Goal: Check status: Check status

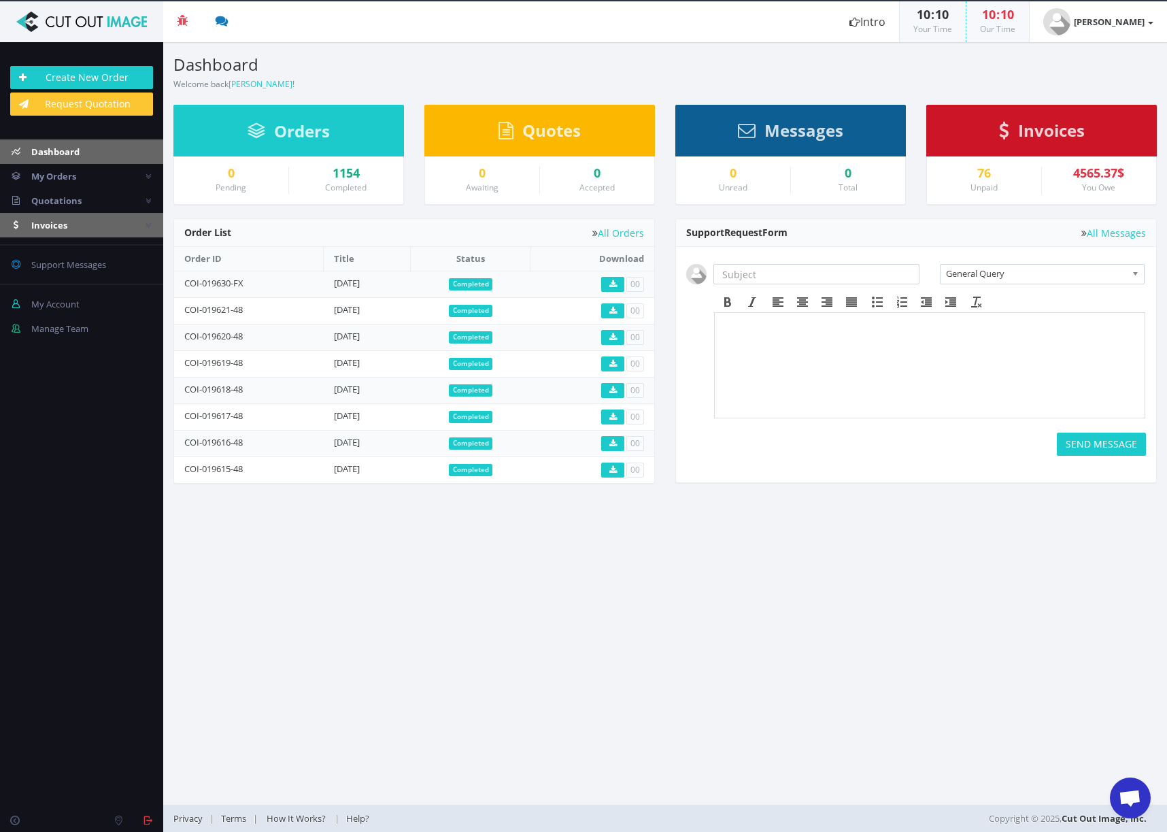
click at [65, 224] on span "Invoices" at bounding box center [49, 225] width 36 height 12
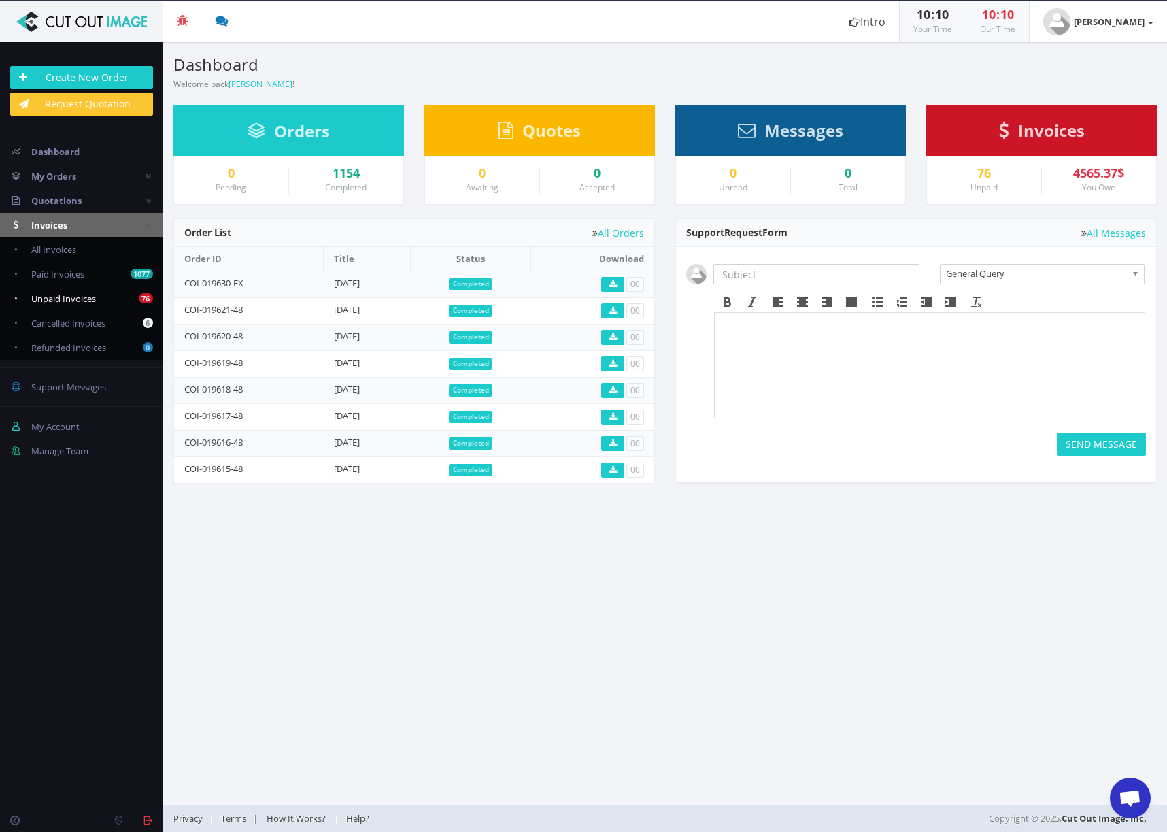
click at [75, 295] on span "Unpaid Invoices" at bounding box center [63, 299] width 65 height 12
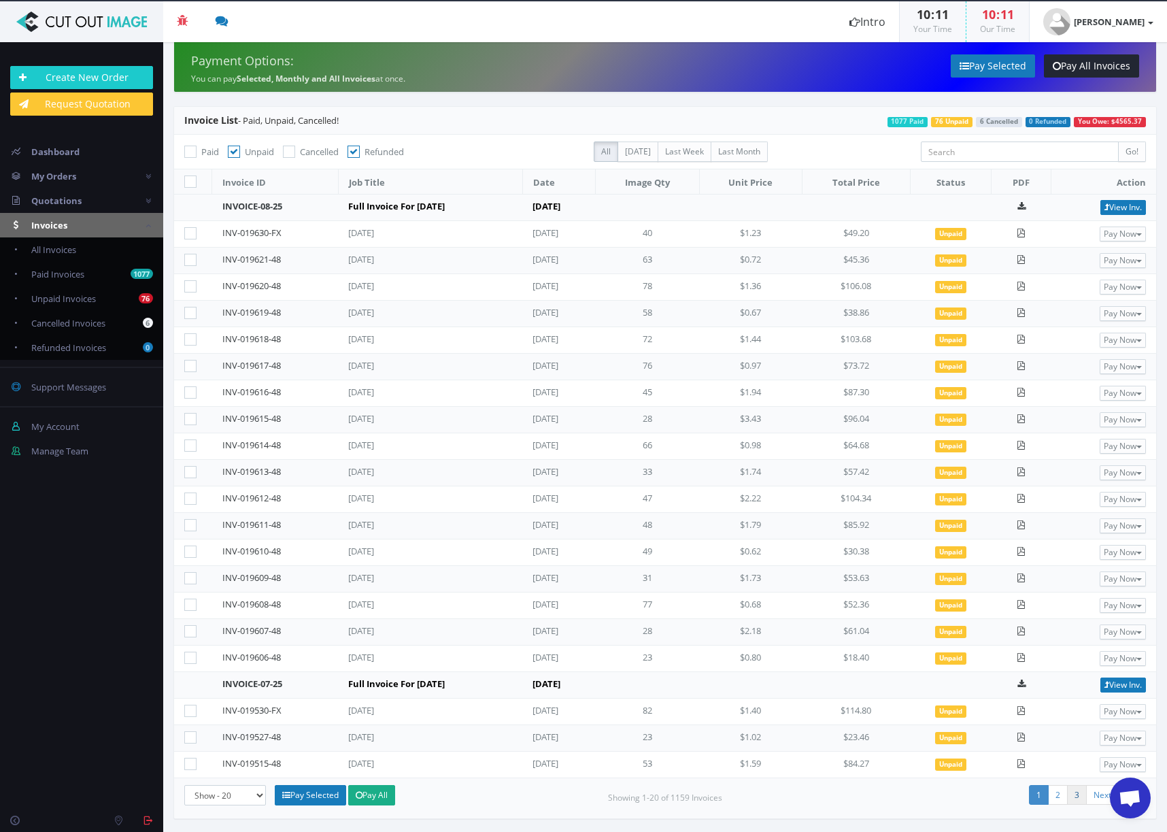
click at [1077, 792] on link "3" at bounding box center [1077, 795] width 20 height 20
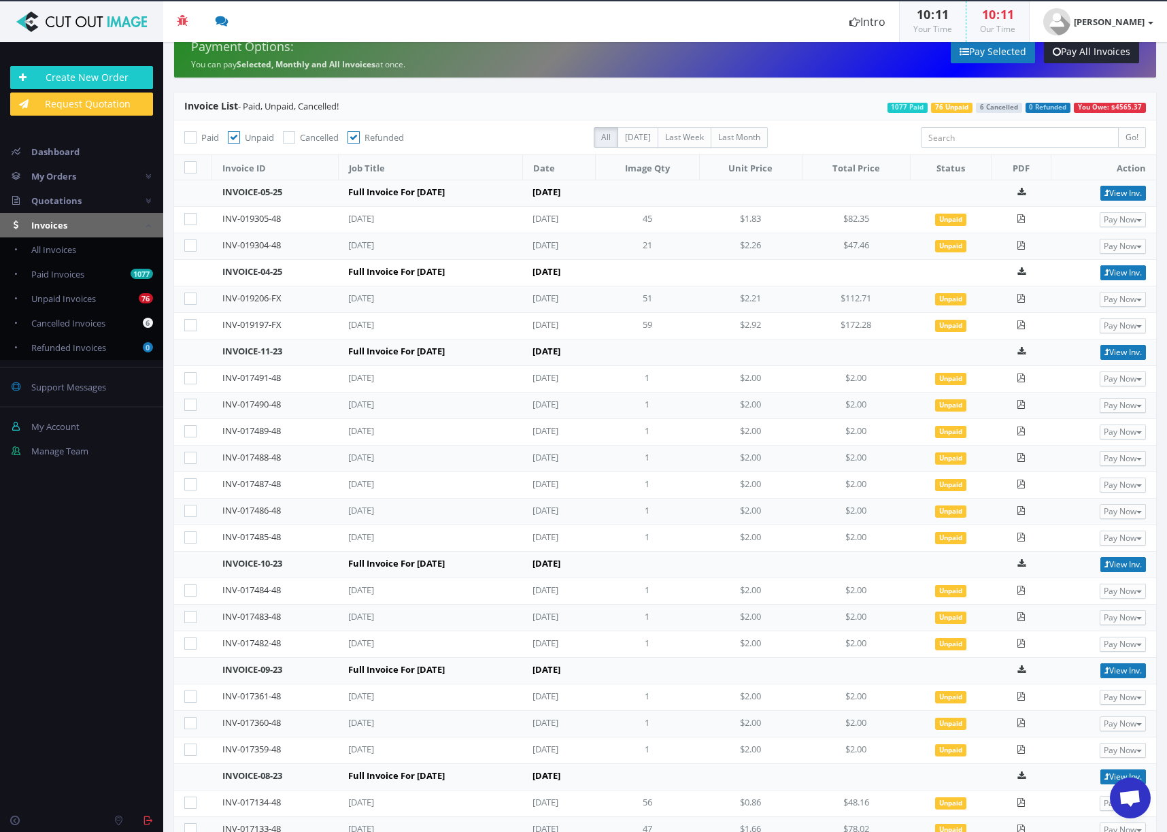
scroll to position [105, 0]
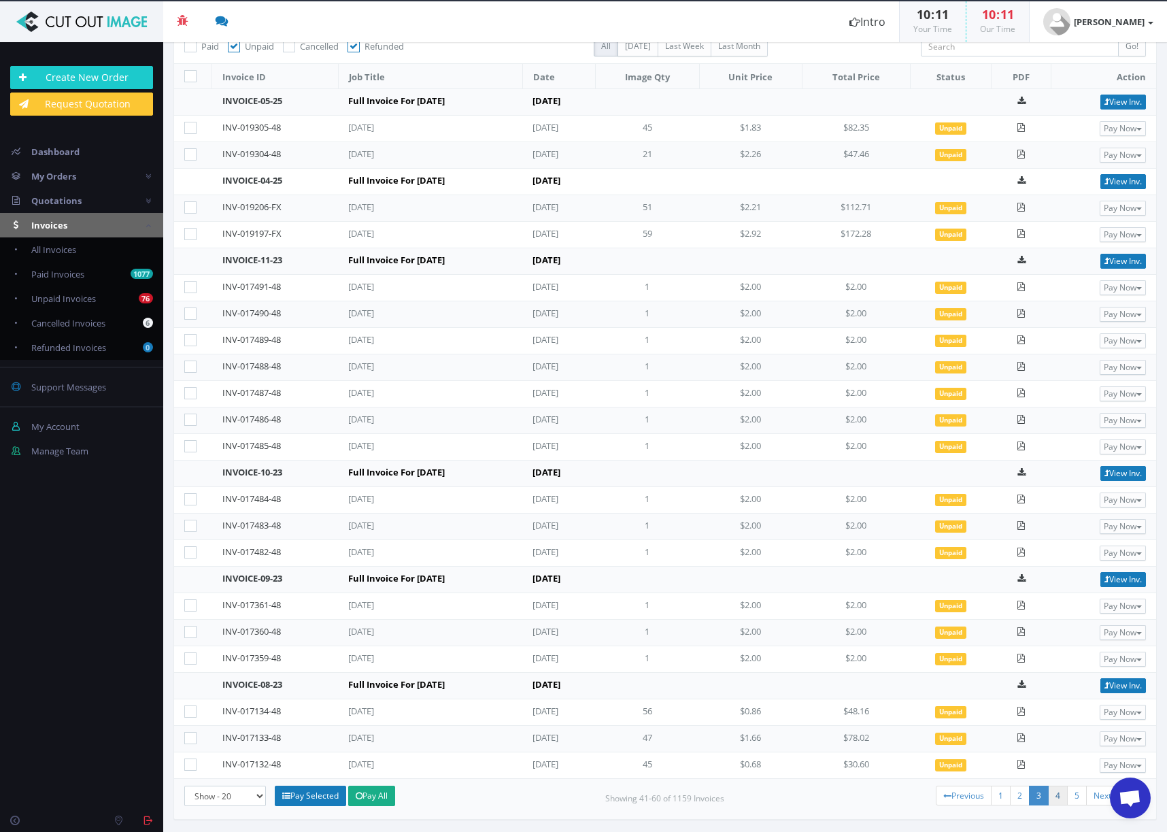
click at [1048, 793] on link "4" at bounding box center [1058, 796] width 20 height 20
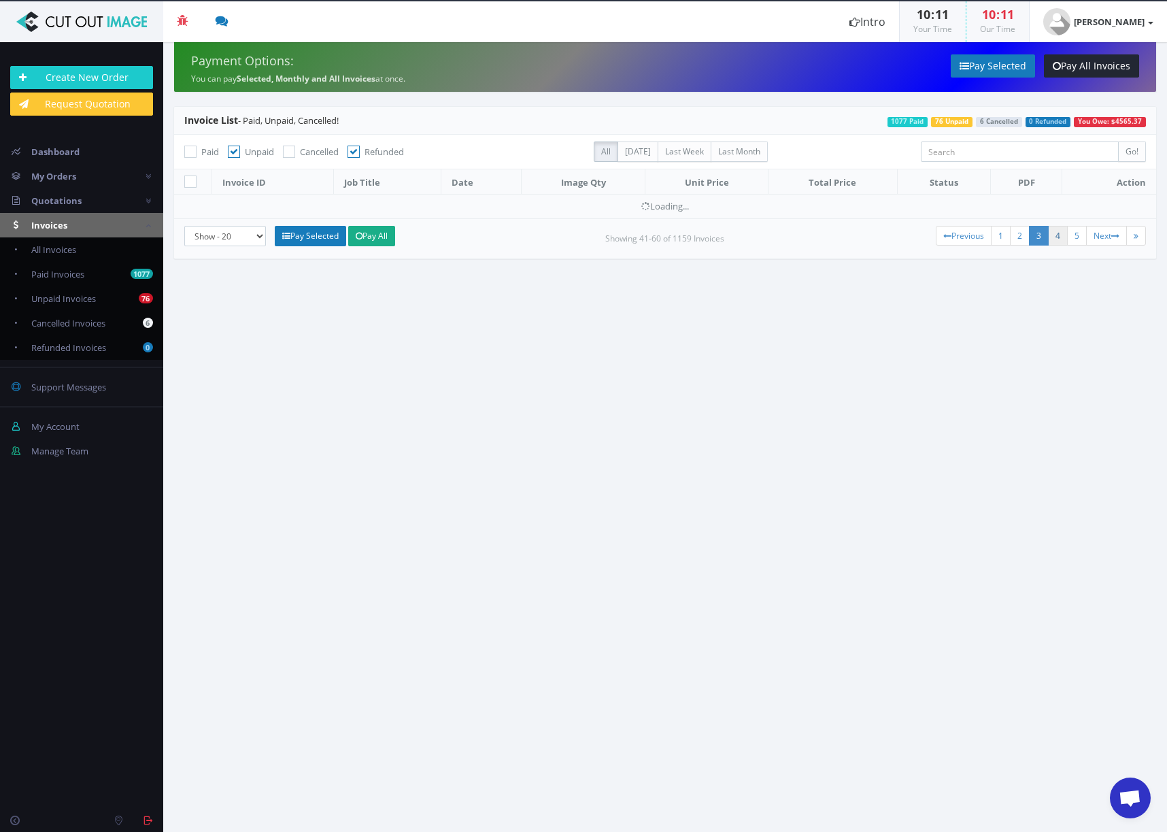
scroll to position [0, 0]
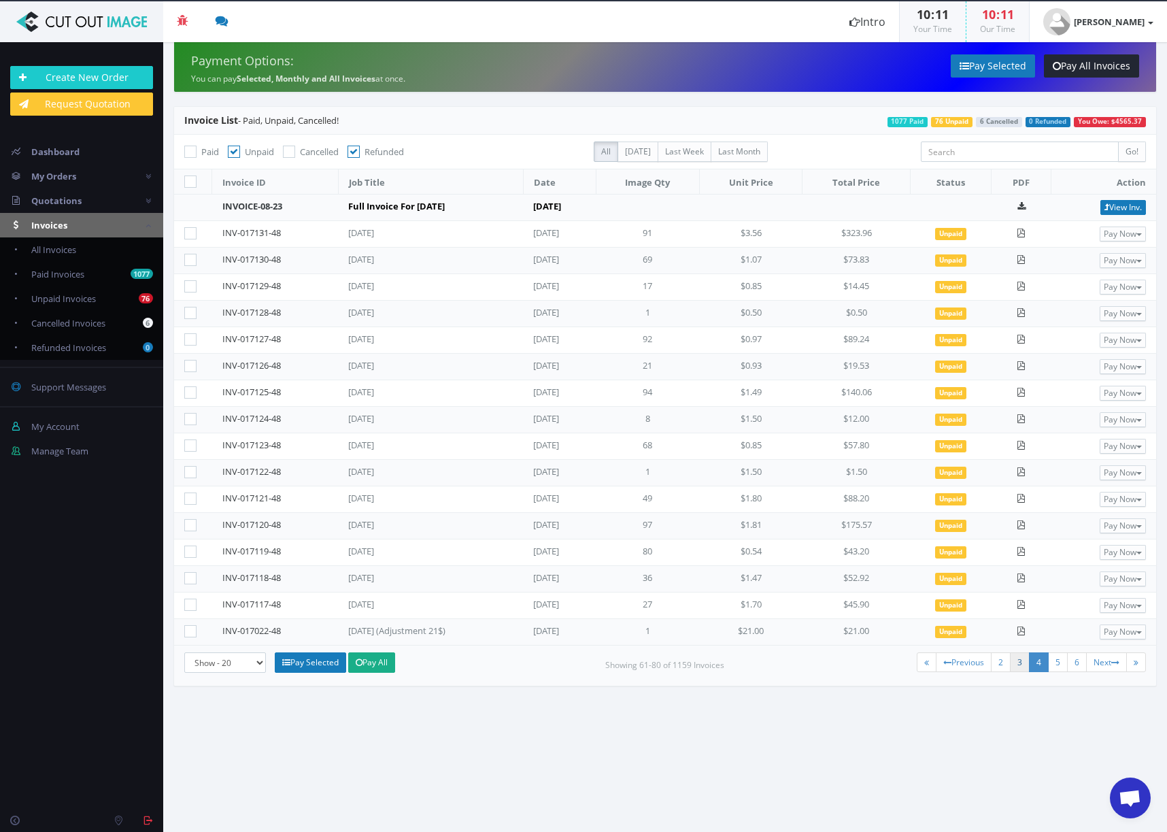
click at [1019, 664] on link "3" at bounding box center [1020, 662] width 20 height 20
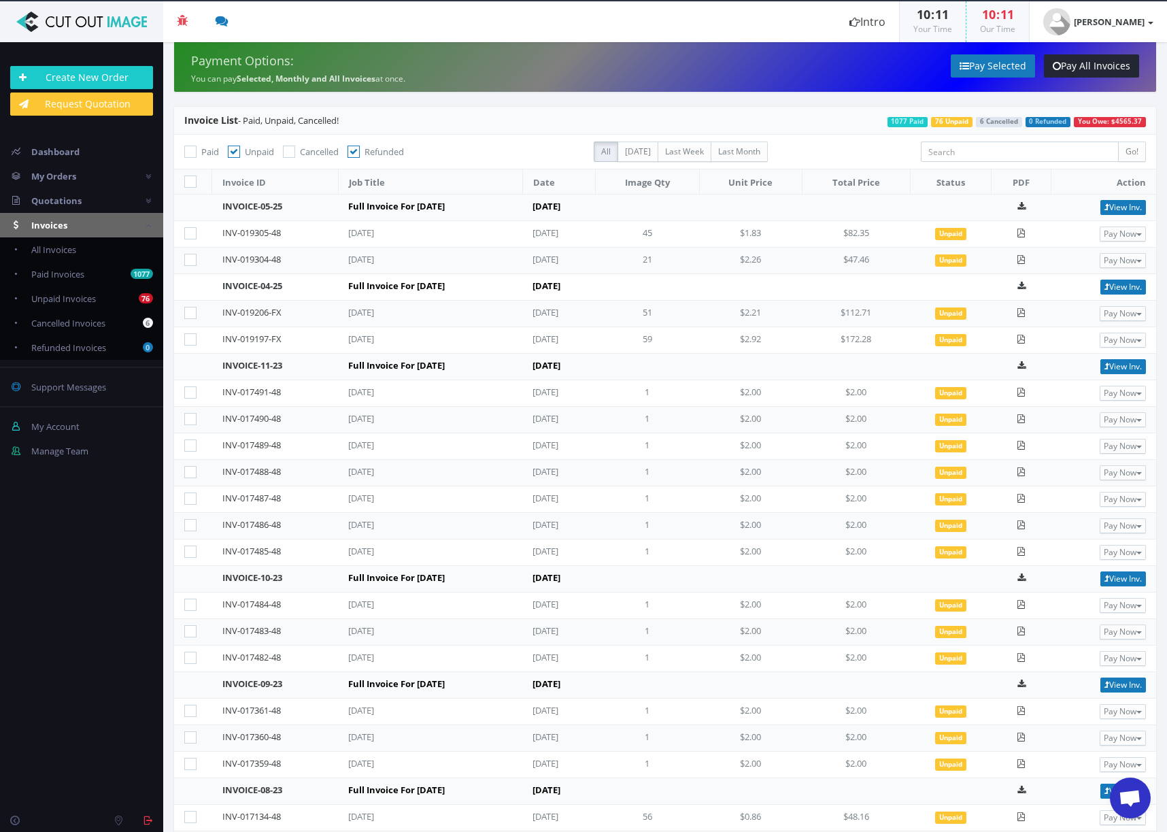
scroll to position [105, 0]
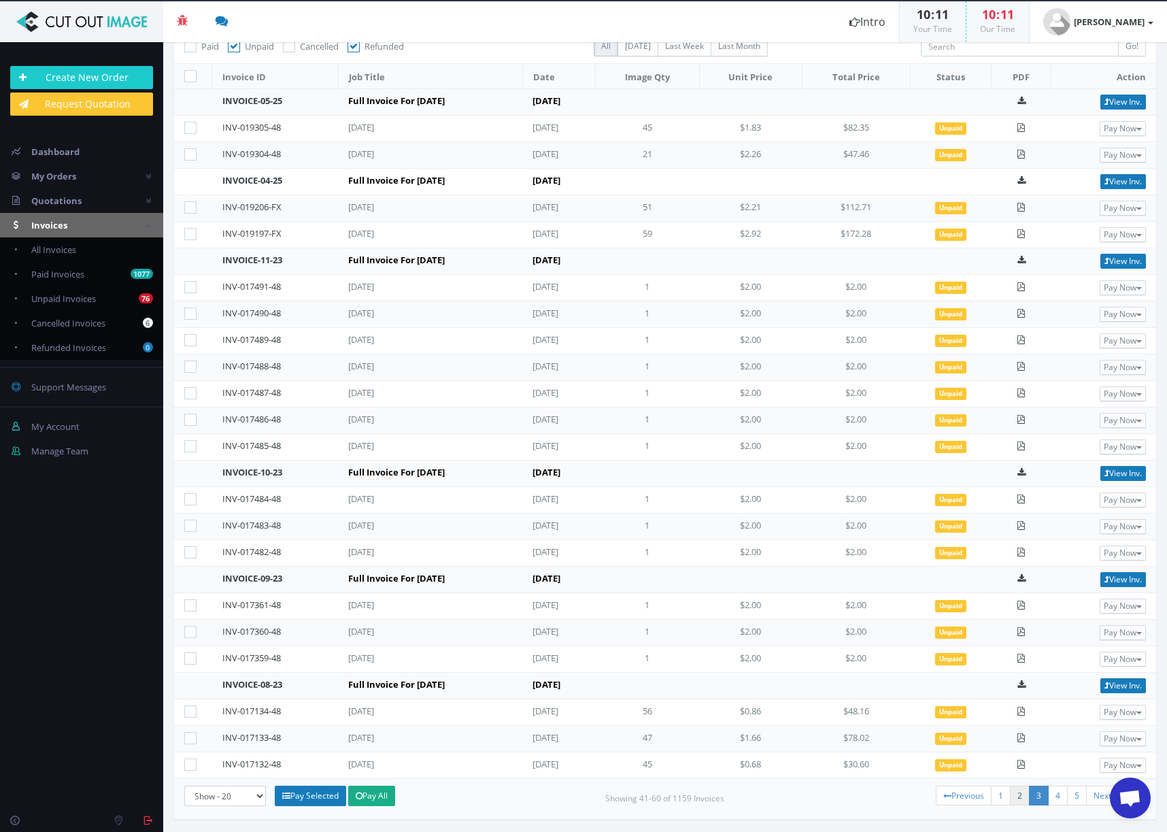
click at [1010, 795] on link "2" at bounding box center [1020, 796] width 20 height 20
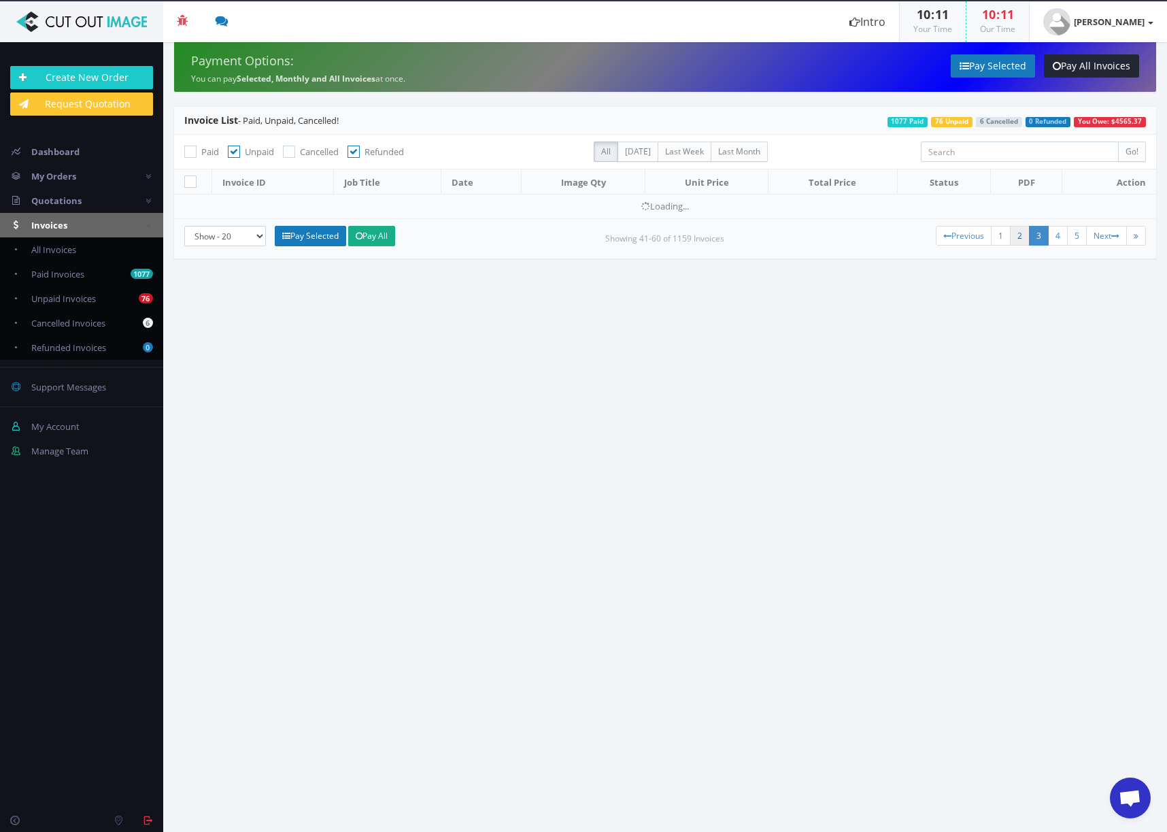
scroll to position [0, 0]
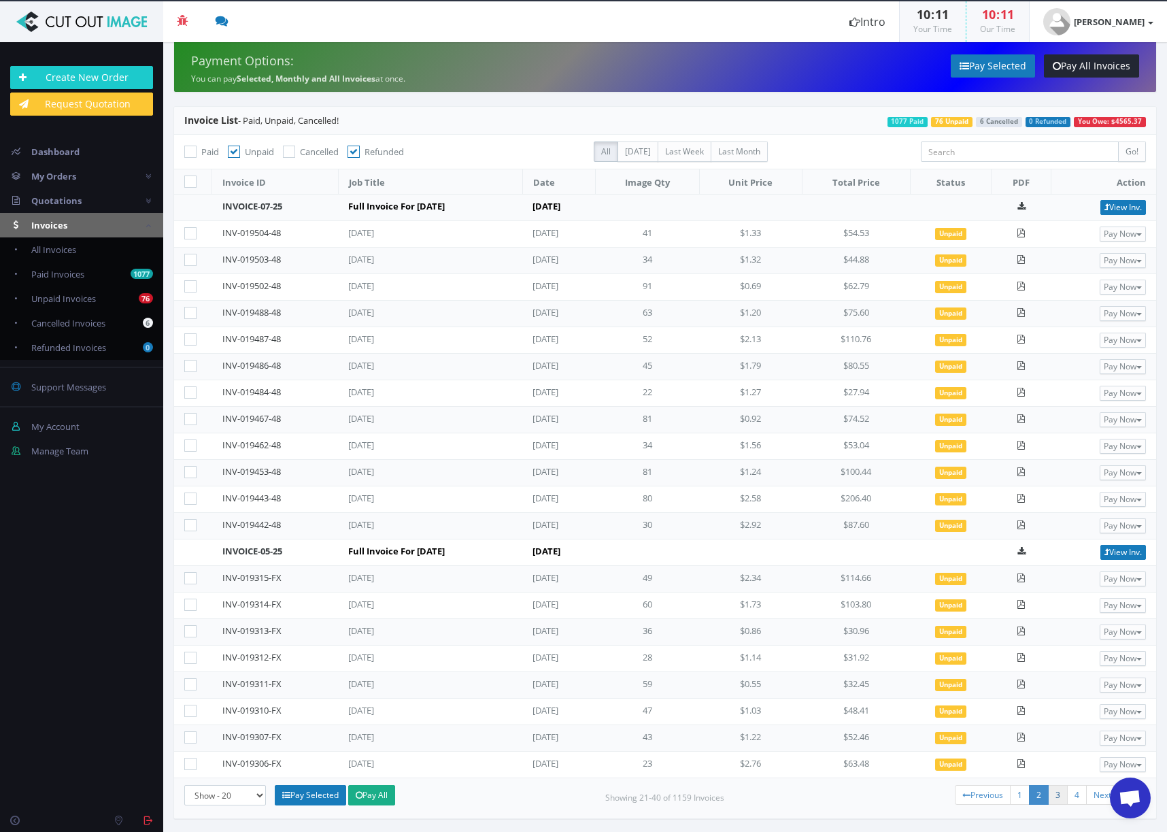
click at [1056, 793] on link "3" at bounding box center [1058, 795] width 20 height 20
